Goal: Task Accomplishment & Management: Manage account settings

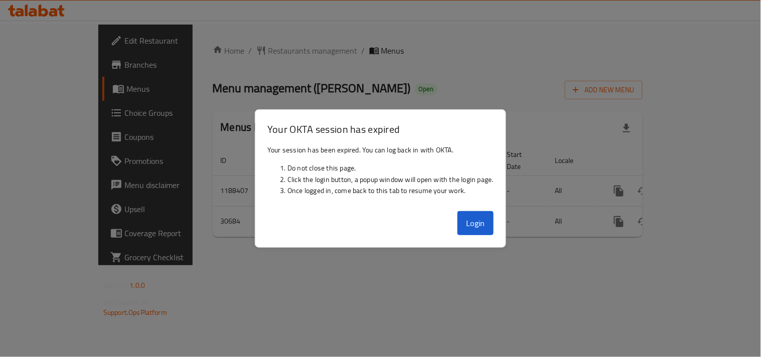
click at [472, 224] on button "Login" at bounding box center [476, 223] width 36 height 24
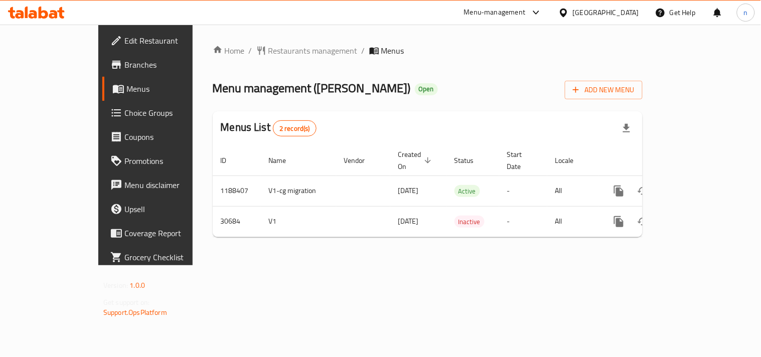
click at [485, 228] on div "Home / Restaurants management / Menus Menu management ( Al Mosak ) Open Add New…" at bounding box center [428, 145] width 430 height 201
click at [569, 12] on icon at bounding box center [564, 13] width 11 height 11
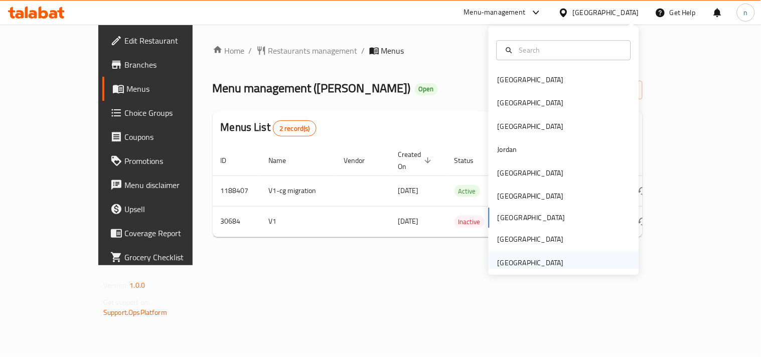
click at [521, 257] on div "[GEOGRAPHIC_DATA]" at bounding box center [531, 262] width 66 height 11
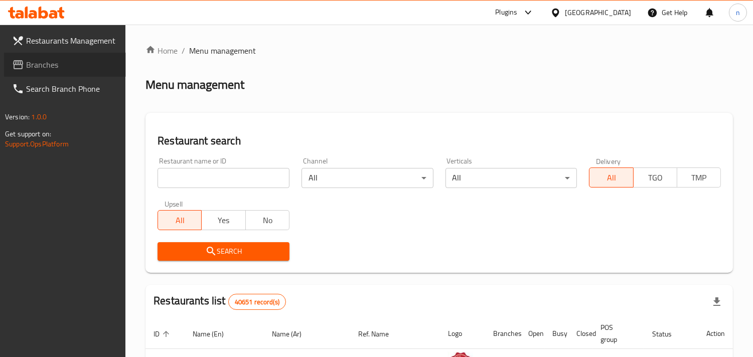
click at [45, 64] on span "Branches" at bounding box center [72, 65] width 92 height 12
